Goal: Information Seeking & Learning: Learn about a topic

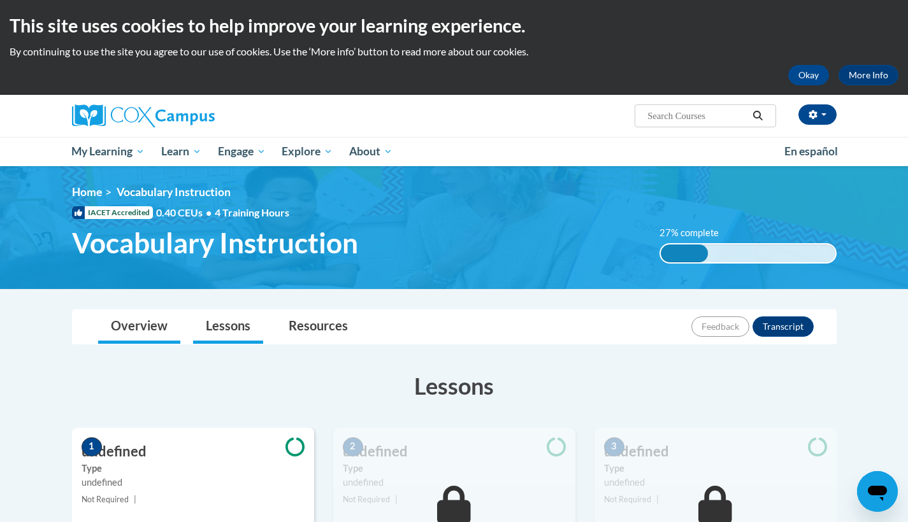
click at [139, 323] on link "Overview" at bounding box center [139, 327] width 82 height 34
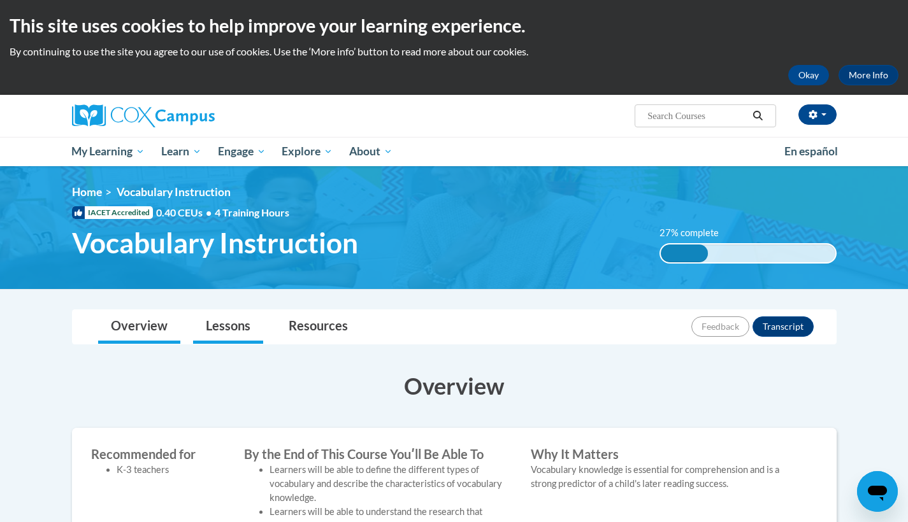
click at [241, 321] on link "Lessons" at bounding box center [228, 327] width 70 height 34
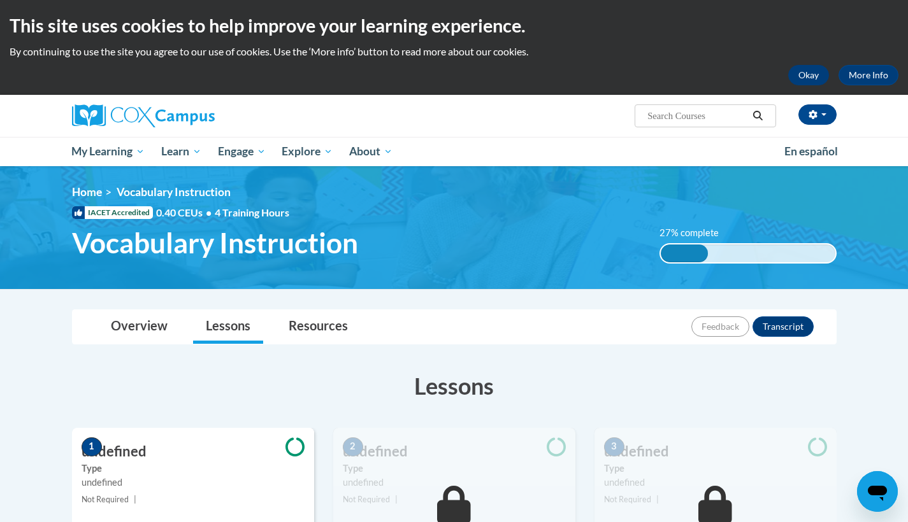
click at [819, 72] on button "Okay" at bounding box center [808, 75] width 41 height 20
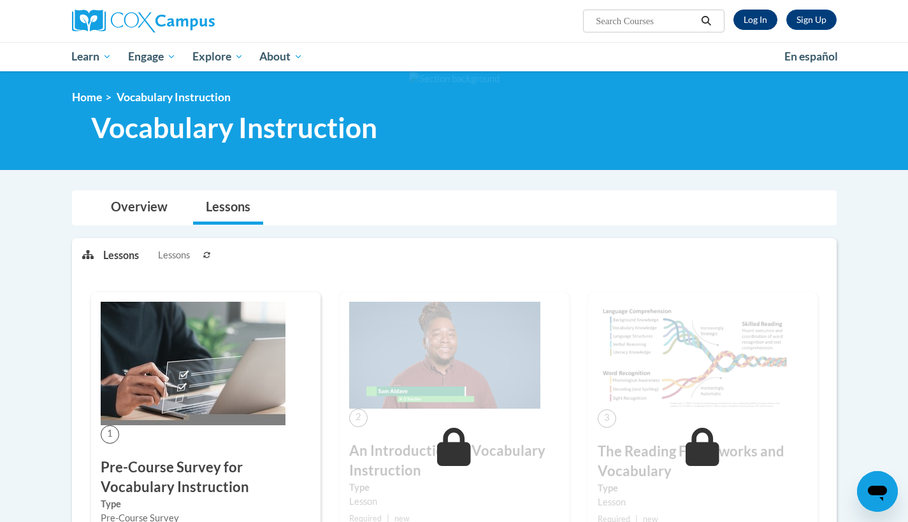
click at [751, 24] on link "Log In" at bounding box center [755, 20] width 44 height 20
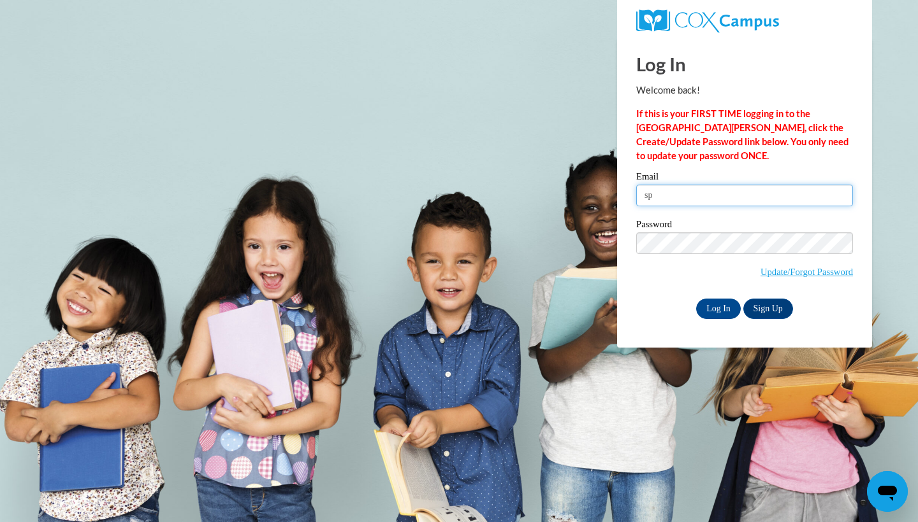
type input "[EMAIL_ADDRESS][DOMAIN_NAME][PERSON_NAME]"
click at [725, 306] on input "Log In" at bounding box center [718, 309] width 45 height 20
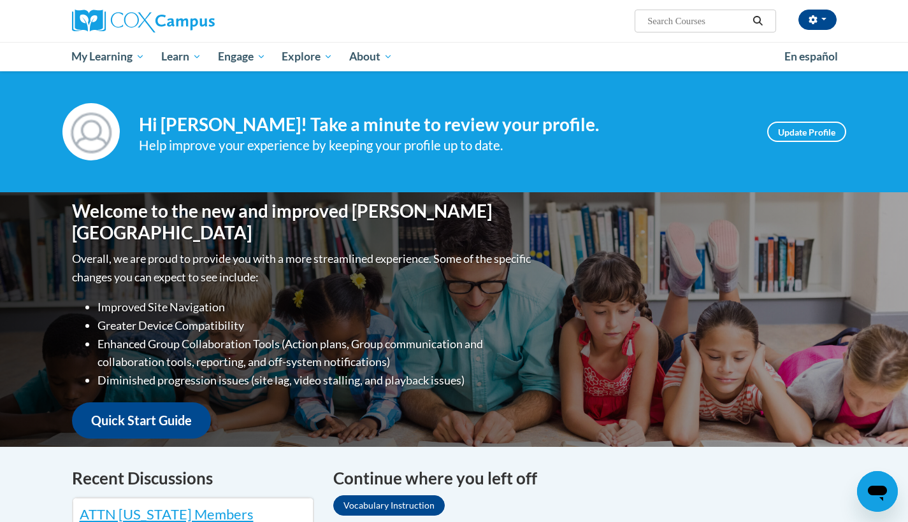
scroll to position [418, 0]
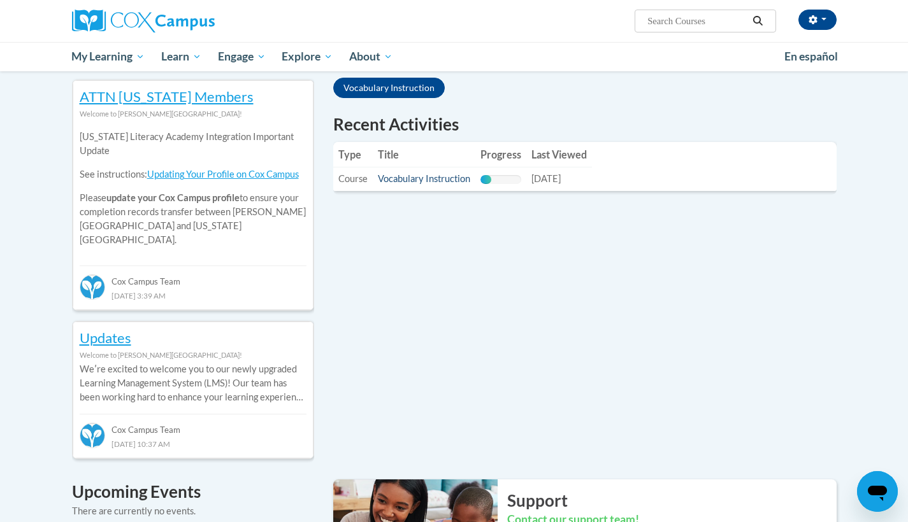
click at [416, 178] on link "Vocabulary Instruction" at bounding box center [424, 178] width 92 height 11
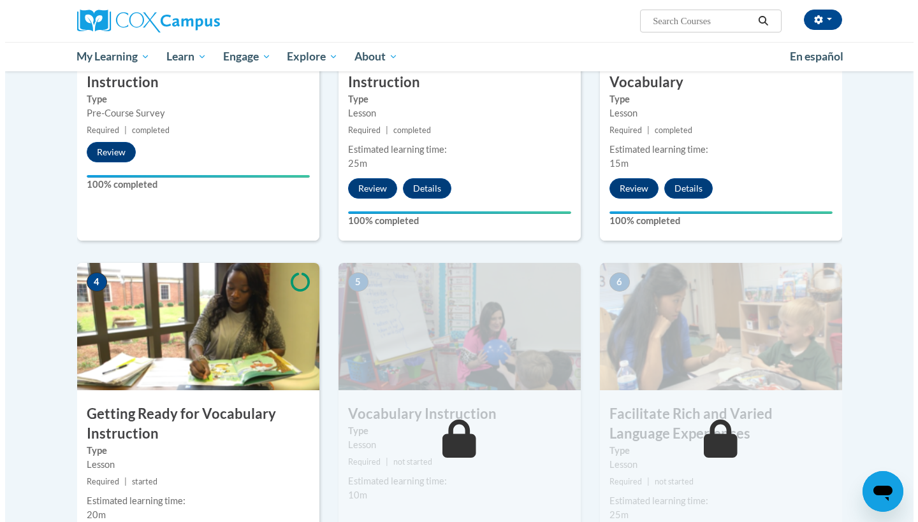
scroll to position [478, 0]
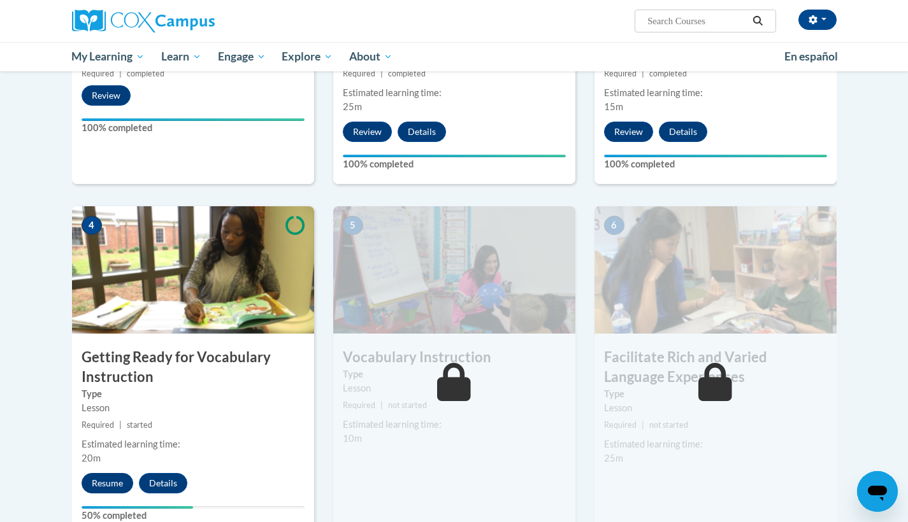
click at [113, 479] on button "Resume" at bounding box center [108, 483] width 52 height 20
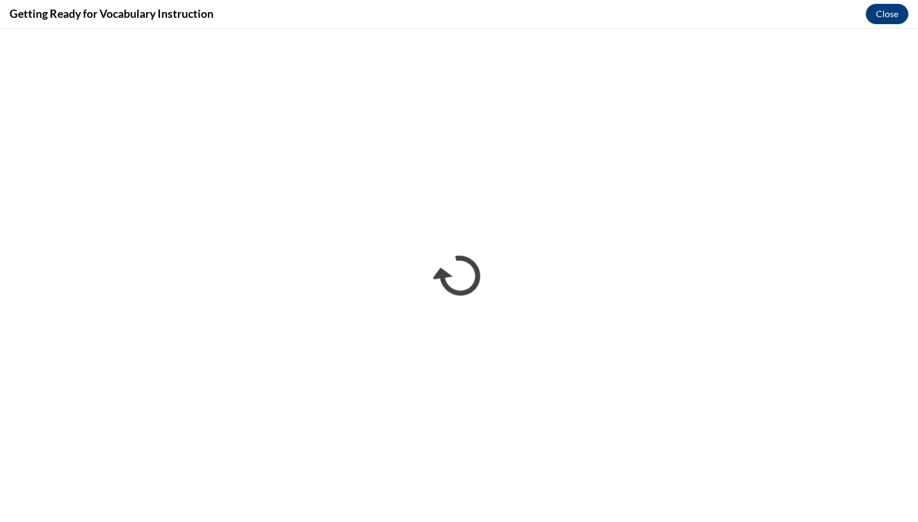
scroll to position [0, 0]
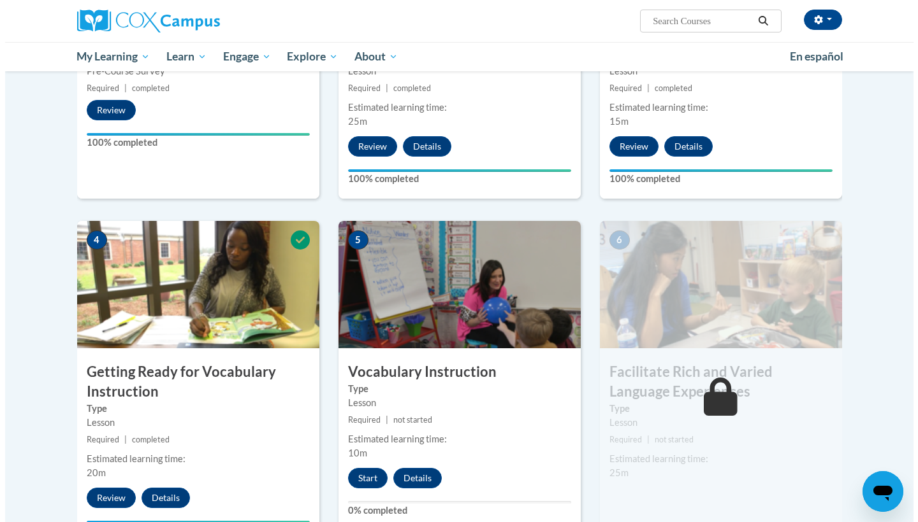
scroll to position [520, 0]
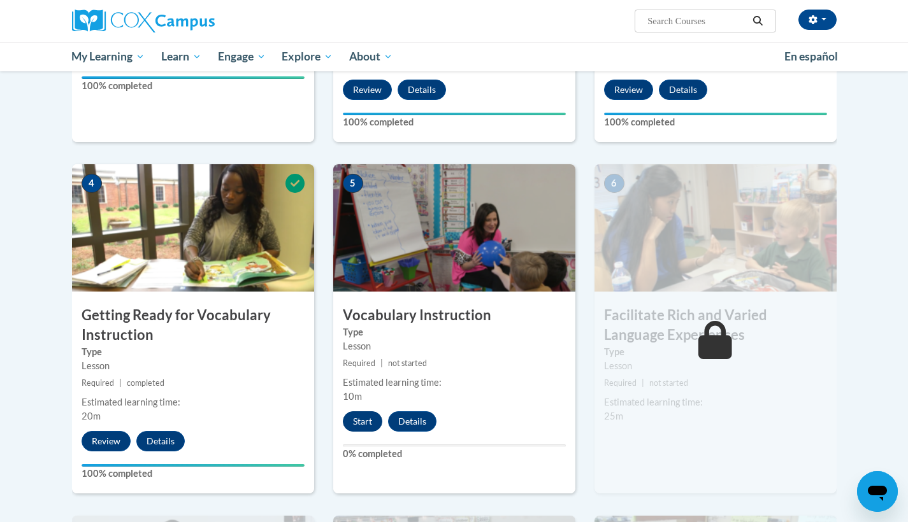
click at [370, 424] on button "Start" at bounding box center [363, 422] width 40 height 20
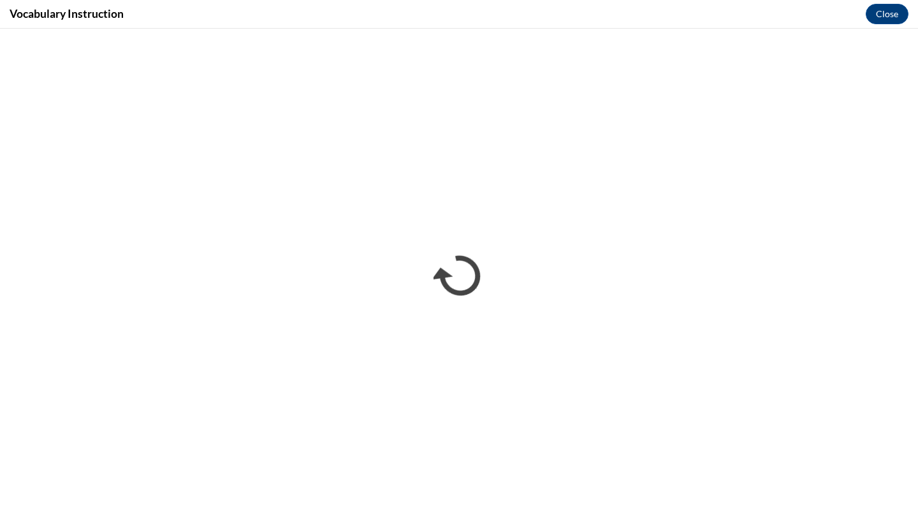
scroll to position [0, 0]
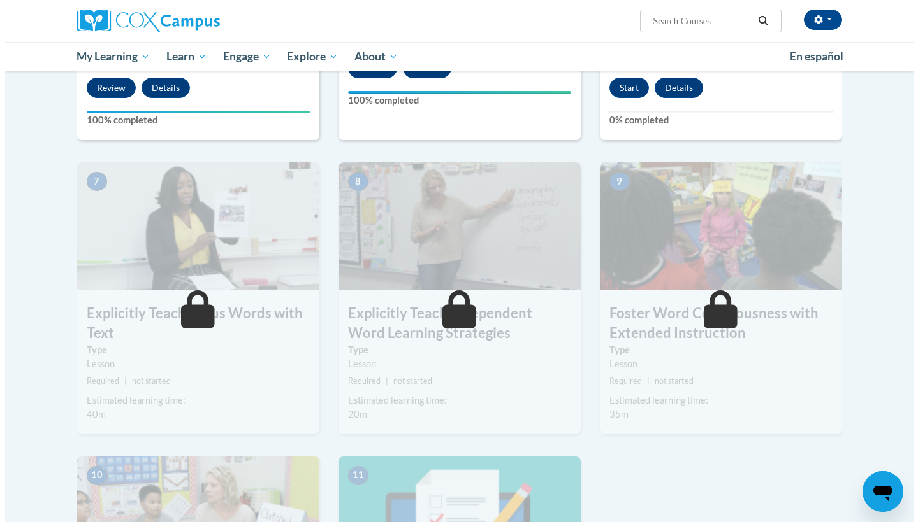
scroll to position [785, 0]
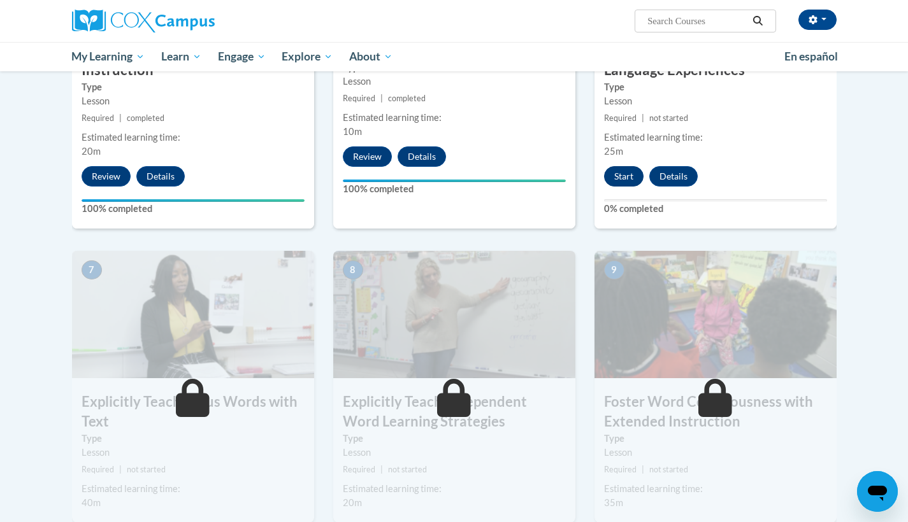
click at [635, 173] on button "Start" at bounding box center [624, 176] width 40 height 20
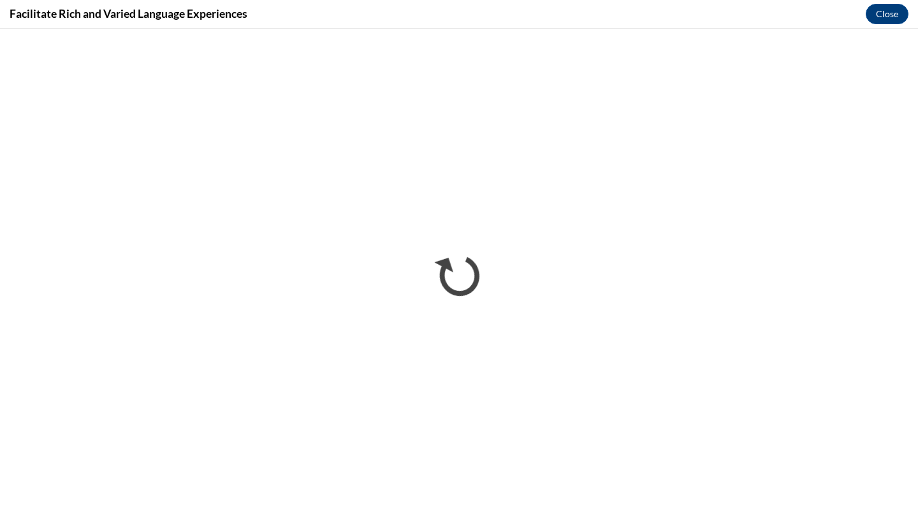
scroll to position [0, 0]
